Goal: Transaction & Acquisition: Purchase product/service

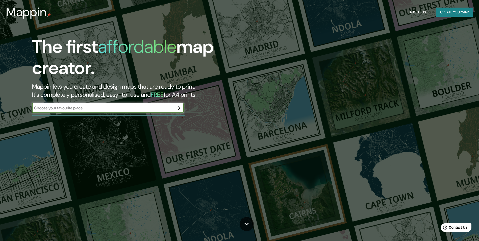
click at [103, 109] on input "text" at bounding box center [103, 108] width 142 height 6
type input "[GEOGRAPHIC_DATA] [GEOGRAPHIC_DATA][PERSON_NAME]"
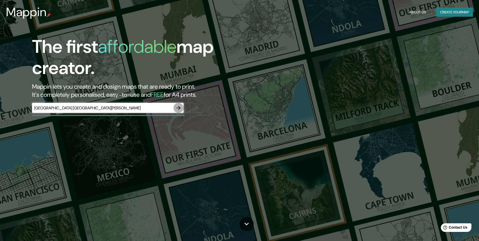
click at [180, 107] on icon "button" at bounding box center [179, 108] width 6 height 6
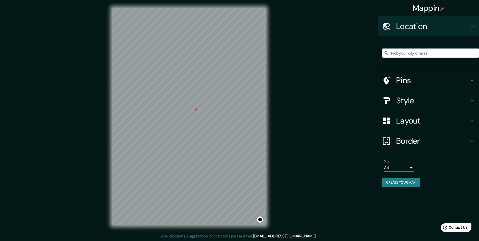
click at [196, 109] on div at bounding box center [196, 110] width 4 height 4
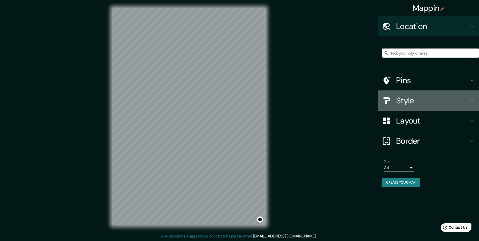
click at [466, 97] on h4 "Style" at bounding box center [432, 101] width 73 height 10
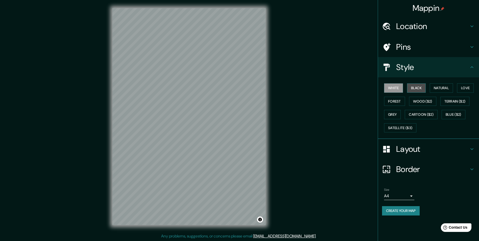
click at [421, 88] on button "Black" at bounding box center [416, 87] width 19 height 9
click at [399, 85] on button "White" at bounding box center [393, 87] width 19 height 9
click at [442, 84] on button "Natural" at bounding box center [441, 87] width 23 height 9
click at [425, 100] on button "Wood ($2)" at bounding box center [422, 101] width 27 height 9
click at [401, 101] on button "Forest" at bounding box center [394, 101] width 21 height 9
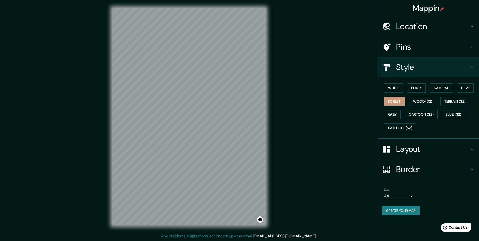
click at [459, 88] on div "White Black Natural Love Forest Wood ($2) Terrain ($2) Grey Cartoon ($2) Blue (…" at bounding box center [430, 107] width 97 height 53
click at [463, 87] on button "Love" at bounding box center [465, 87] width 17 height 9
click at [459, 96] on div "White Black Natural Love Forest Wood ($2) Terrain ($2) Grey Cartoon ($2) Blue (…" at bounding box center [430, 107] width 97 height 53
click at [458, 98] on button "Terrain ($2)" at bounding box center [455, 101] width 29 height 9
click at [393, 112] on button "Grey" at bounding box center [392, 114] width 17 height 9
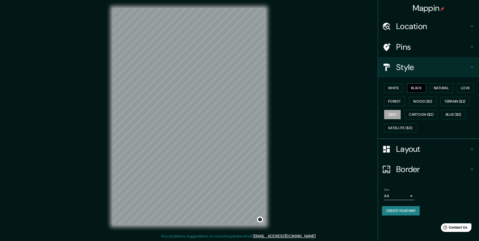
click at [425, 85] on button "Black" at bounding box center [416, 87] width 19 height 9
click at [402, 88] on button "White" at bounding box center [393, 87] width 19 height 9
click at [395, 113] on button "Grey" at bounding box center [392, 114] width 17 height 9
click at [396, 88] on button "White" at bounding box center [393, 87] width 19 height 9
click at [397, 113] on button "Grey" at bounding box center [392, 114] width 17 height 9
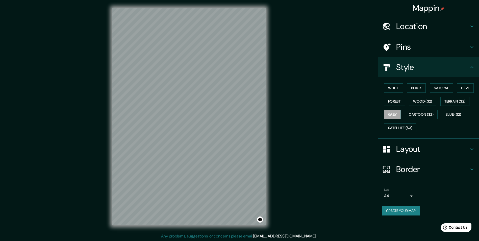
click at [110, 182] on div "© Mapbox © OpenStreetMap Improve this map" at bounding box center [189, 116] width 170 height 233
click at [431, 148] on h4 "Layout" at bounding box center [432, 149] width 73 height 10
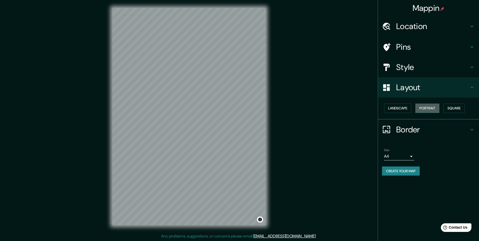
click at [426, 108] on button "Portrait" at bounding box center [428, 108] width 24 height 9
click at [402, 108] on button "Landscape" at bounding box center [397, 108] width 27 height 9
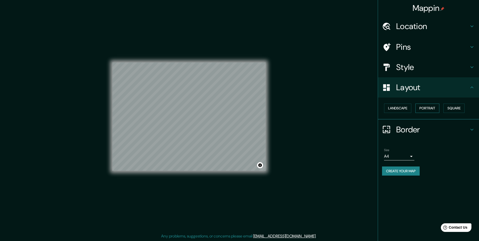
click at [424, 107] on button "Portrait" at bounding box center [428, 108] width 24 height 9
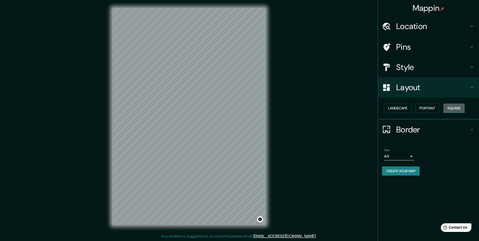
click at [446, 109] on button "Square" at bounding box center [454, 108] width 21 height 9
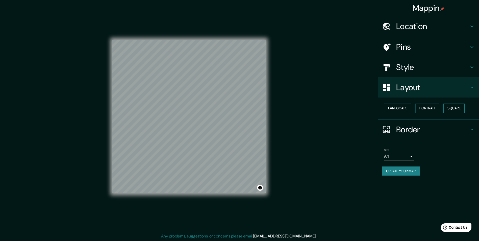
click at [453, 108] on button "Square" at bounding box center [454, 108] width 21 height 9
click at [426, 106] on button "Portrait" at bounding box center [428, 108] width 24 height 9
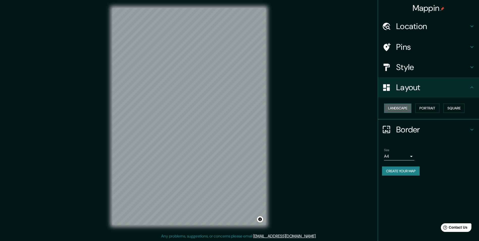
click at [406, 107] on button "Landscape" at bounding box center [397, 108] width 27 height 9
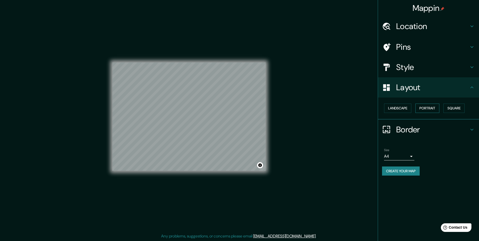
click at [421, 107] on button "Portrait" at bounding box center [428, 108] width 24 height 9
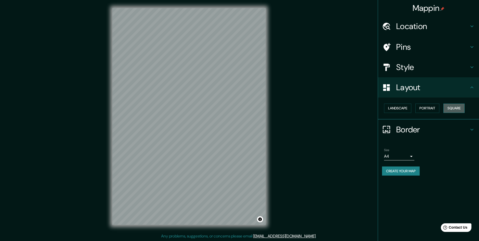
click at [450, 106] on button "Square" at bounding box center [454, 108] width 21 height 9
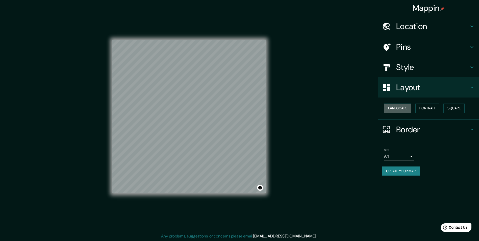
click at [393, 107] on button "Landscape" at bounding box center [397, 108] width 27 height 9
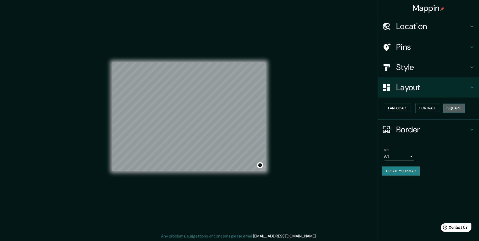
click at [449, 105] on button "Square" at bounding box center [454, 108] width 21 height 9
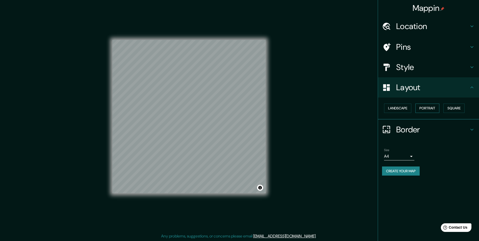
click at [425, 108] on button "Portrait" at bounding box center [428, 108] width 24 height 9
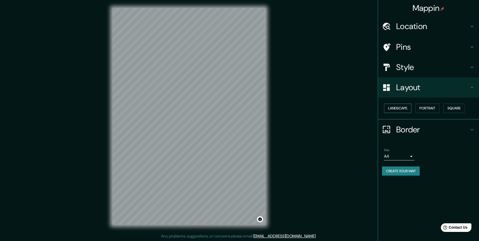
click at [406, 104] on button "Landscape" at bounding box center [397, 108] width 27 height 9
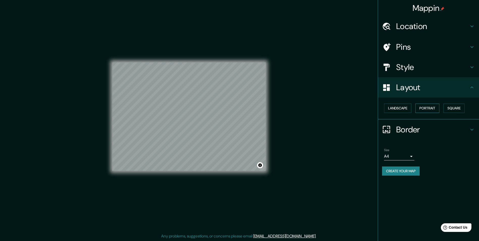
click at [428, 110] on button "Portrait" at bounding box center [428, 108] width 24 height 9
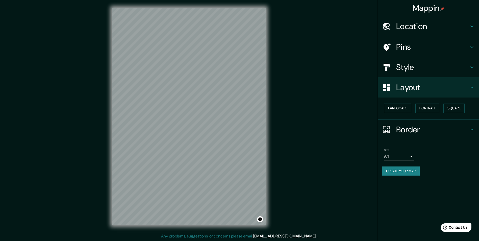
click at [411, 170] on button "Create your map" at bounding box center [401, 171] width 38 height 9
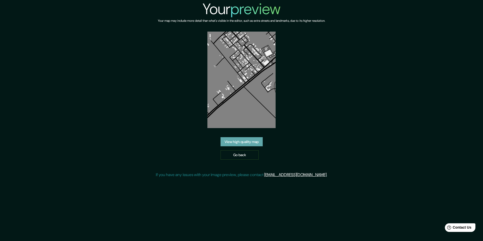
click at [253, 141] on link "View high quality map" at bounding box center [242, 141] width 42 height 9
click at [238, 50] on img at bounding box center [241, 80] width 68 height 97
click at [244, 155] on link "Go back" at bounding box center [240, 154] width 38 height 9
click at [246, 139] on link "View high quality map" at bounding box center [242, 141] width 42 height 9
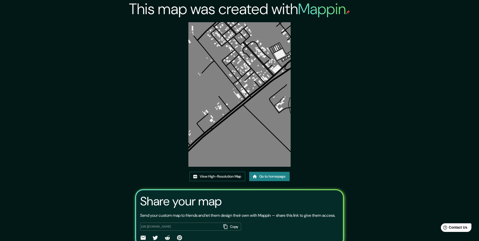
click at [227, 177] on link "View High-Resolution Map" at bounding box center [218, 176] width 56 height 9
click at [229, 175] on link "View High-Resolution Map" at bounding box center [218, 176] width 56 height 9
